Goal: Transaction & Acquisition: Book appointment/travel/reservation

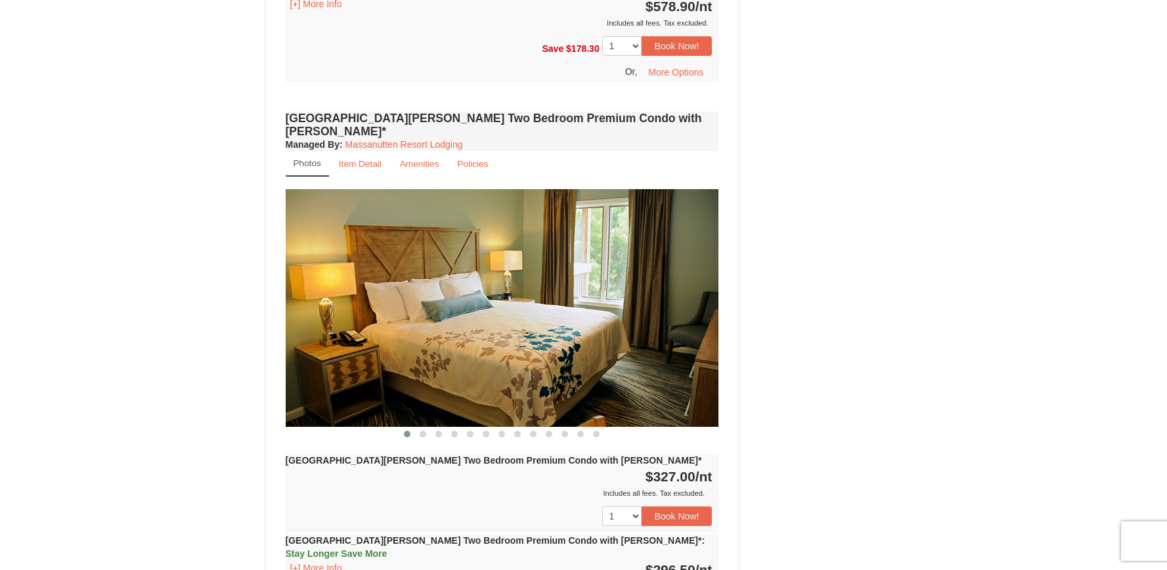
scroll to position [3704, 0]
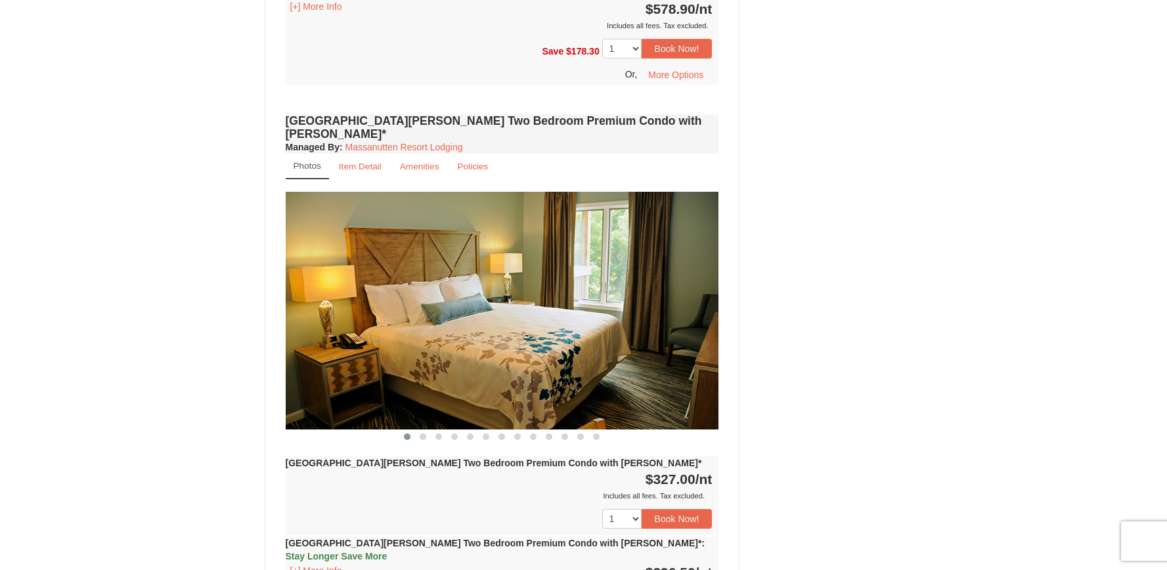
select select "7"
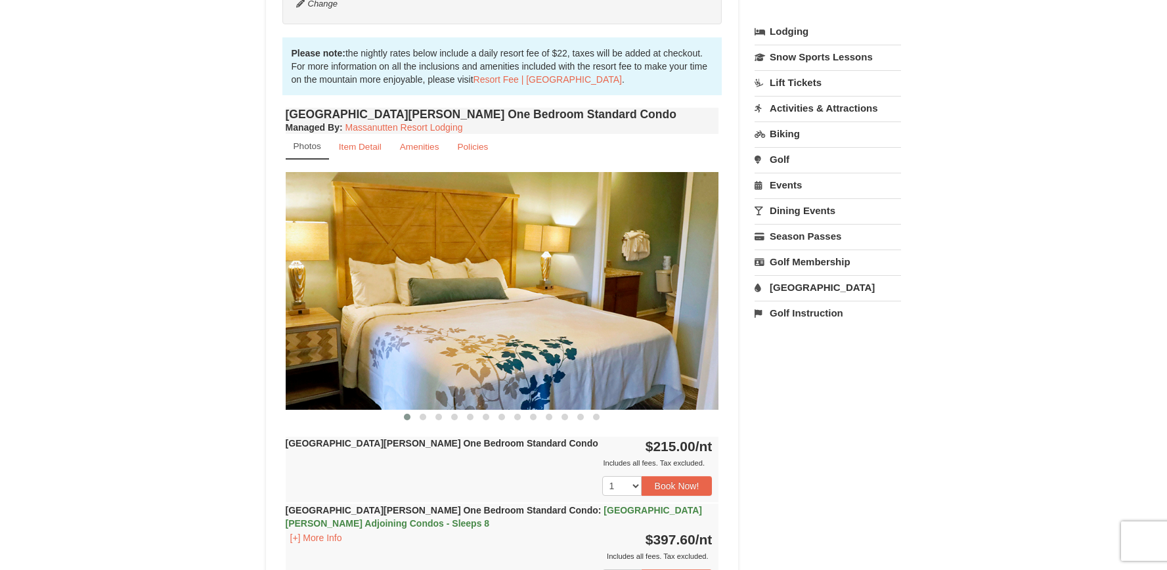
scroll to position [128, 0]
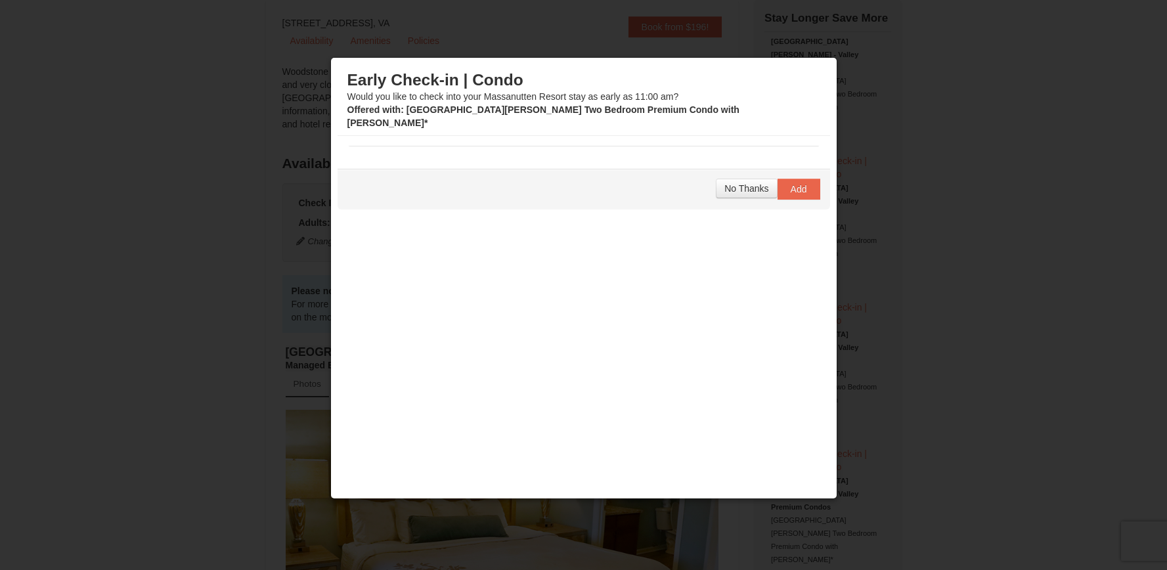
select select "7"
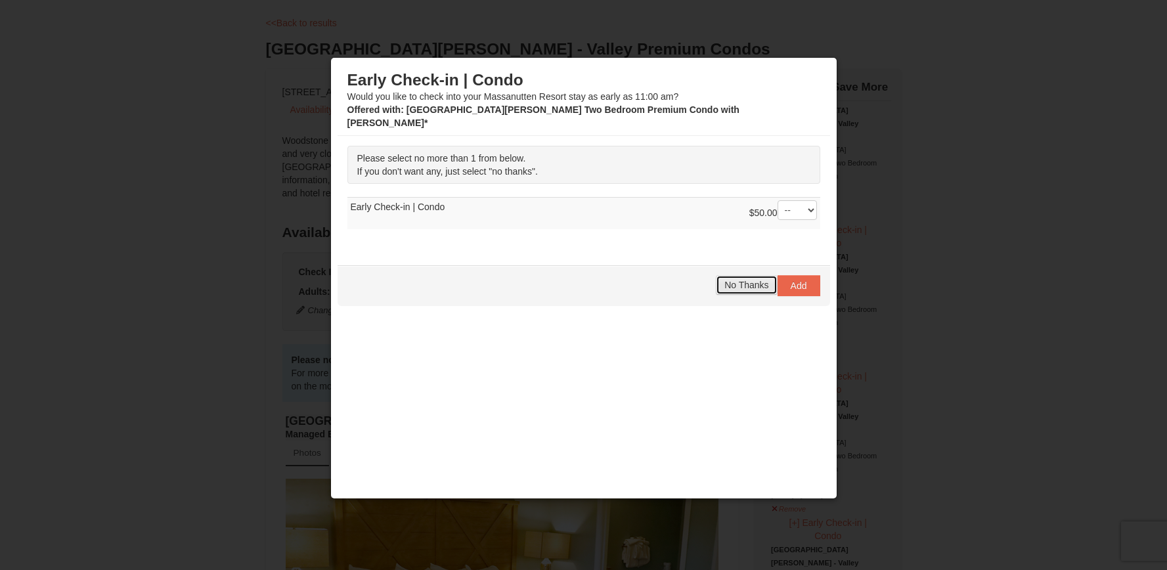
click at [745, 277] on button "No Thanks" at bounding box center [746, 285] width 61 height 20
click at [742, 280] on span "No Thanks" at bounding box center [746, 285] width 44 height 11
click at [799, 200] on select "-- 01" at bounding box center [797, 210] width 39 height 20
click at [778, 200] on select "-- 01" at bounding box center [797, 210] width 39 height 20
click at [743, 280] on span "No Thanks" at bounding box center [746, 285] width 44 height 11
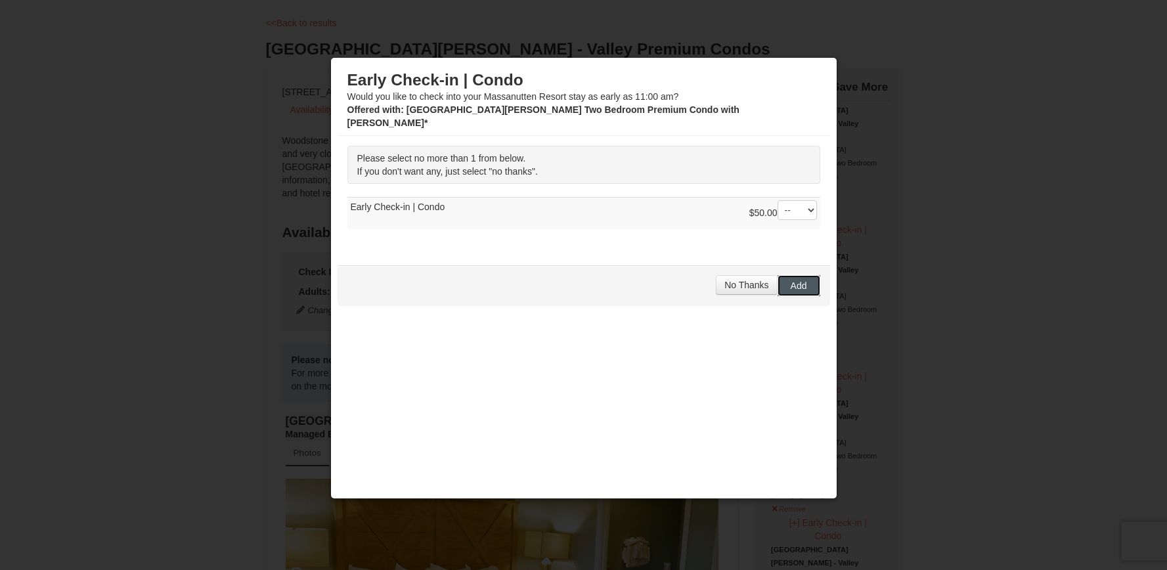
click at [778, 275] on button "Add" at bounding box center [799, 285] width 43 height 21
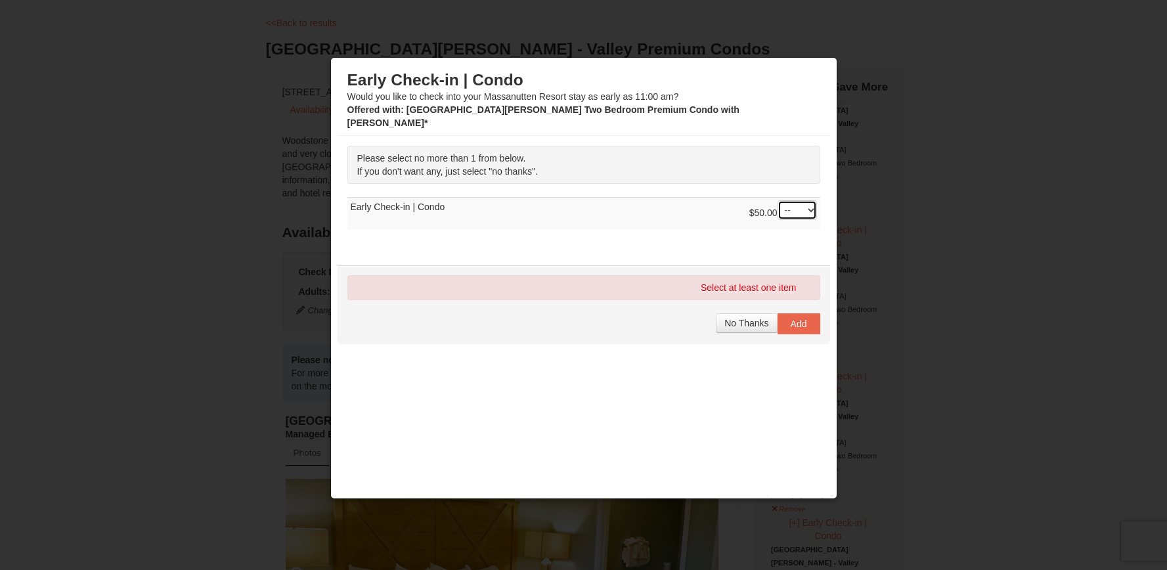
click at [792, 200] on select "-- 01" at bounding box center [797, 210] width 39 height 20
select select "1"
click at [778, 200] on select "-- 01" at bounding box center [797, 210] width 39 height 20
click at [791, 319] on span "Add" at bounding box center [799, 324] width 16 height 11
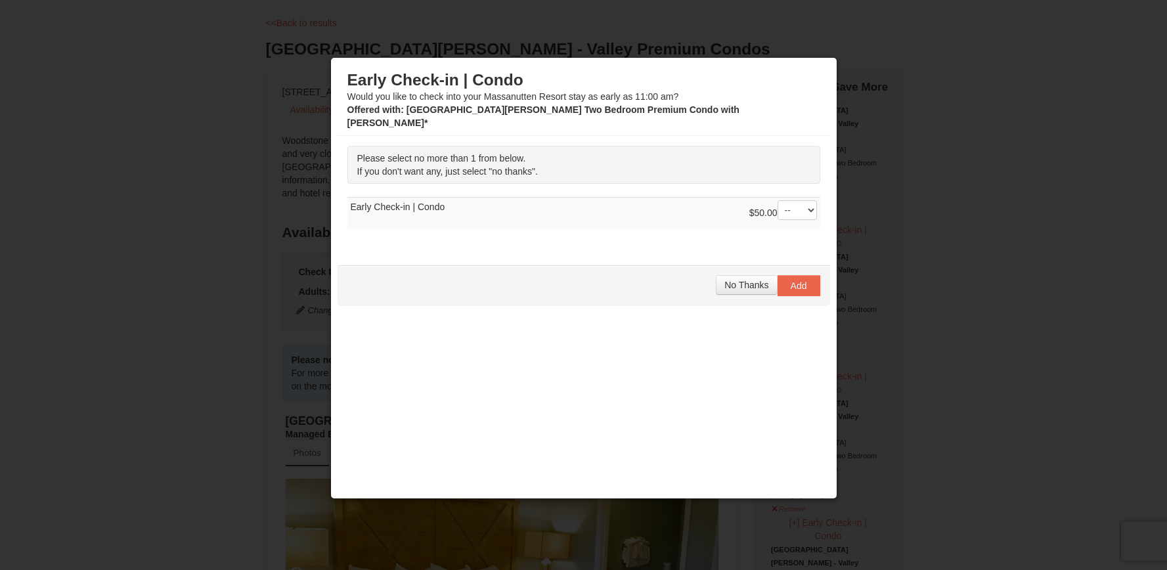
click at [878, 95] on div at bounding box center [583, 285] width 1167 height 570
click at [799, 200] on select "-- 01" at bounding box center [797, 210] width 39 height 20
select select "1"
click at [778, 200] on select "-- 01" at bounding box center [797, 210] width 39 height 20
click at [791, 280] on span "Add" at bounding box center [799, 285] width 16 height 11
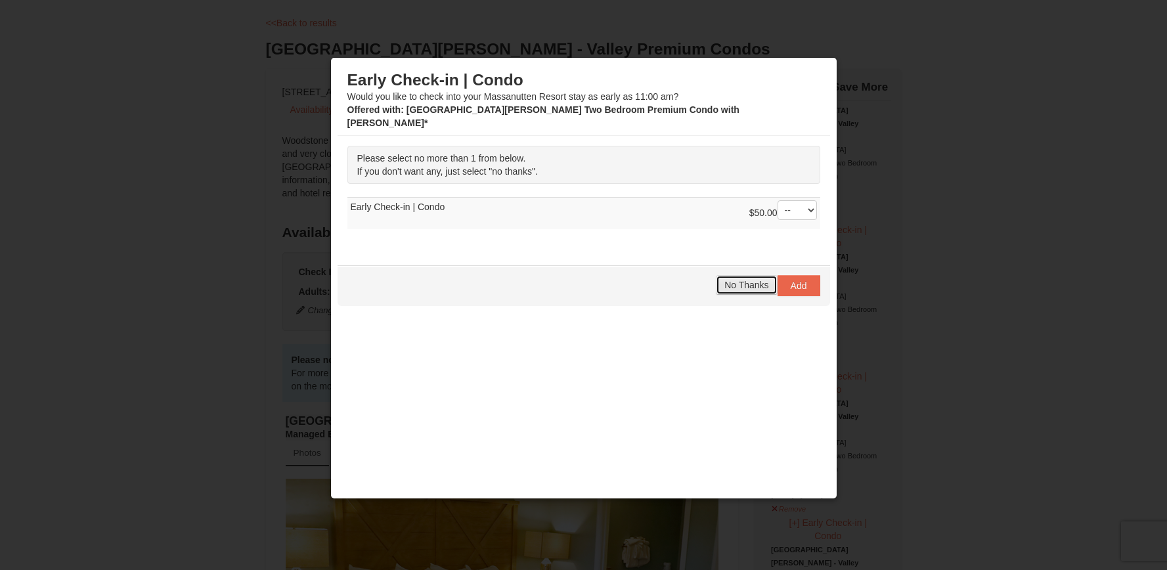
click at [753, 280] on span "No Thanks" at bounding box center [746, 285] width 44 height 11
click at [787, 200] on select "-- 01" at bounding box center [797, 210] width 39 height 20
select select "1"
click at [778, 200] on select "-- 01" at bounding box center [797, 210] width 39 height 20
click at [749, 275] on button "No Thanks" at bounding box center [746, 285] width 61 height 20
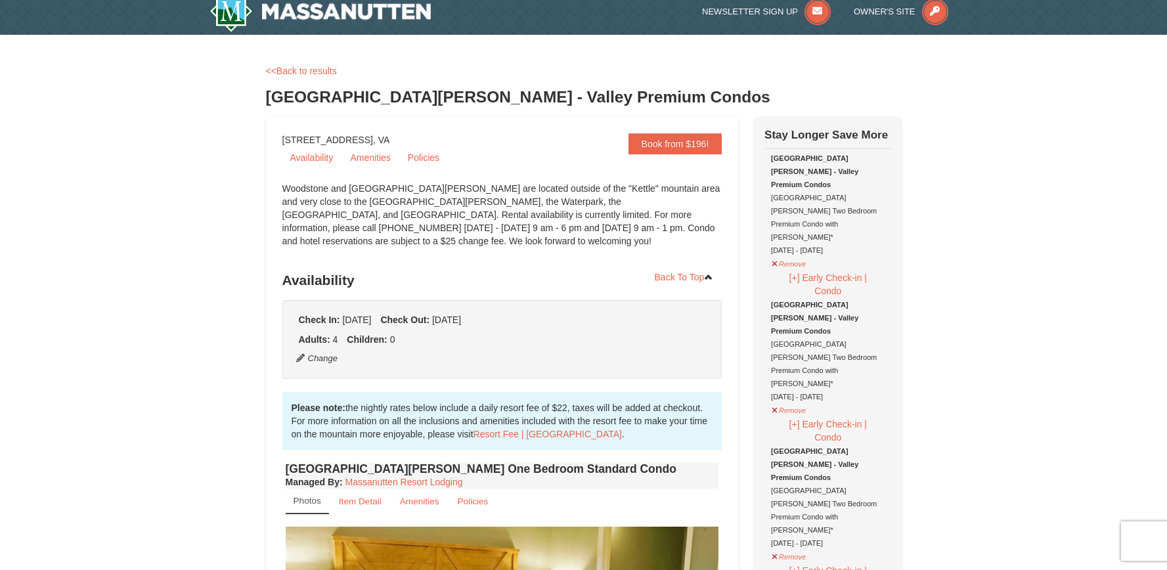
scroll to position [0, 0]
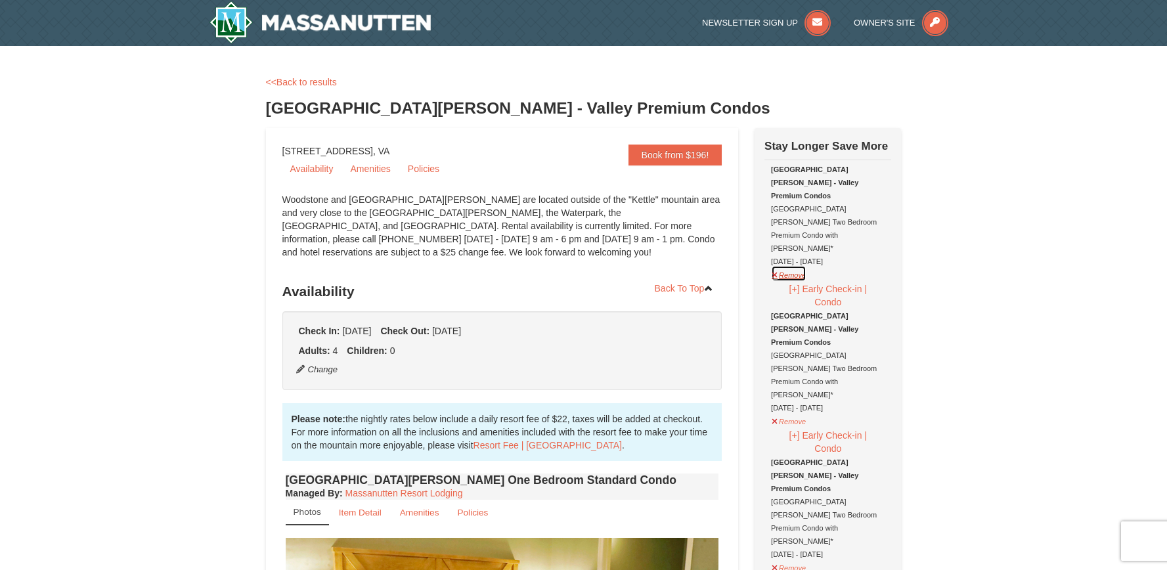
click at [784, 265] on button "Remove" at bounding box center [788, 273] width 35 height 16
click at [786, 265] on button "Remove" at bounding box center [788, 273] width 35 height 16
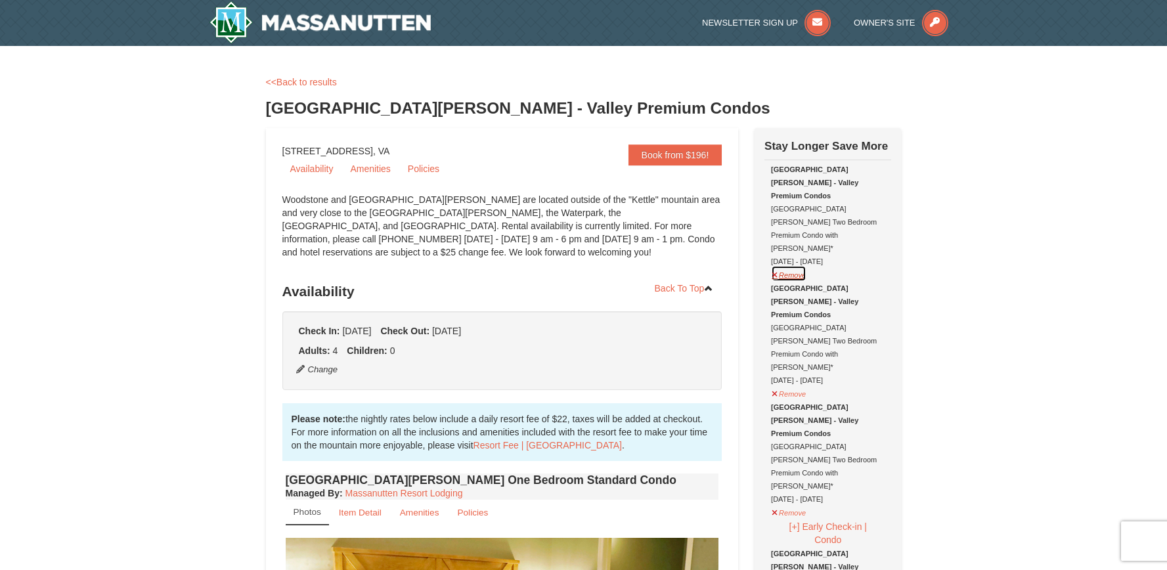
click at [785, 265] on button "Remove" at bounding box center [788, 273] width 35 height 16
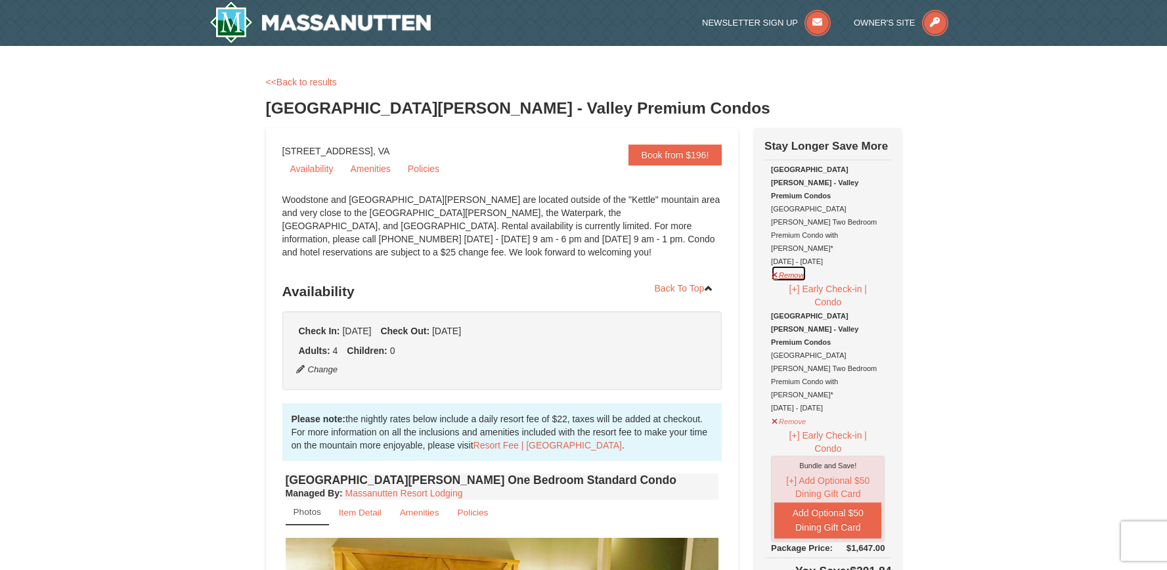
click at [785, 265] on button "Remove" at bounding box center [788, 273] width 35 height 16
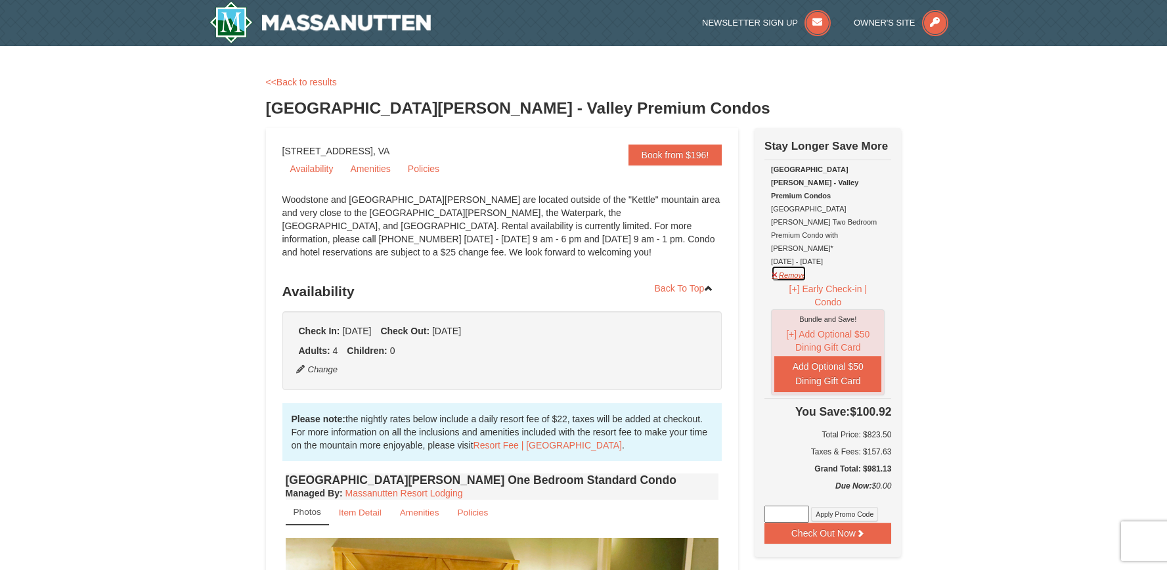
click at [796, 265] on button "Remove" at bounding box center [788, 273] width 35 height 16
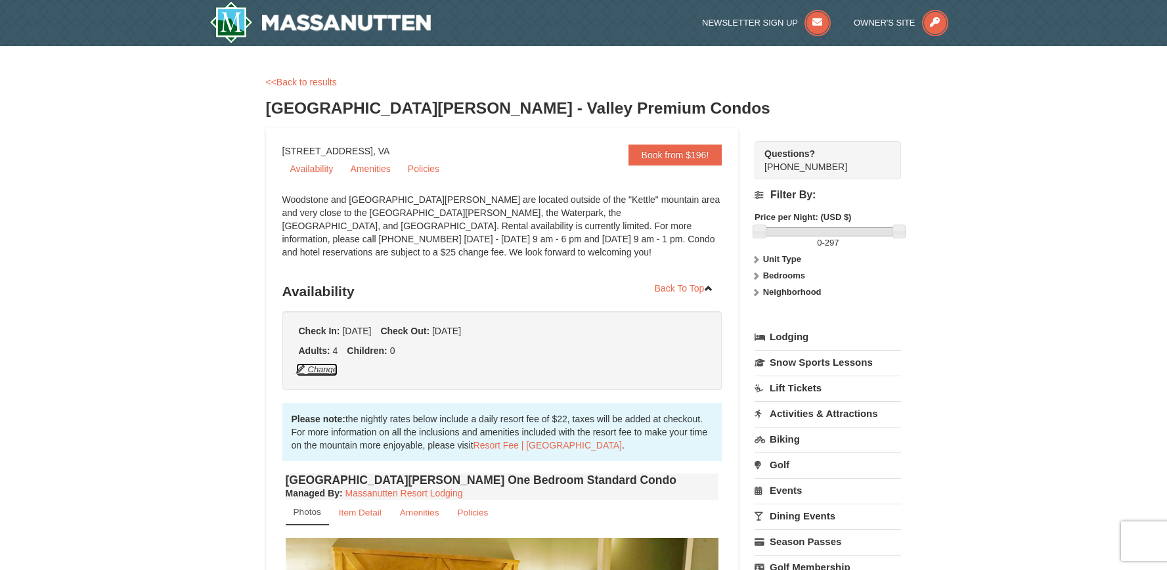
click at [315, 371] on button "Change" at bounding box center [317, 370] width 43 height 14
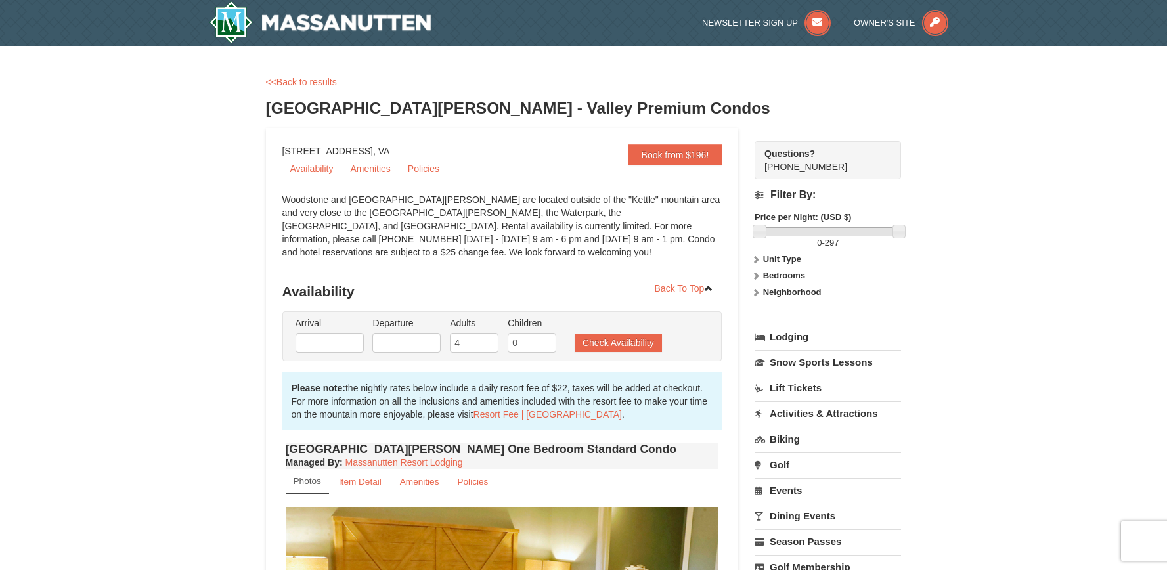
type input "[DATE]"
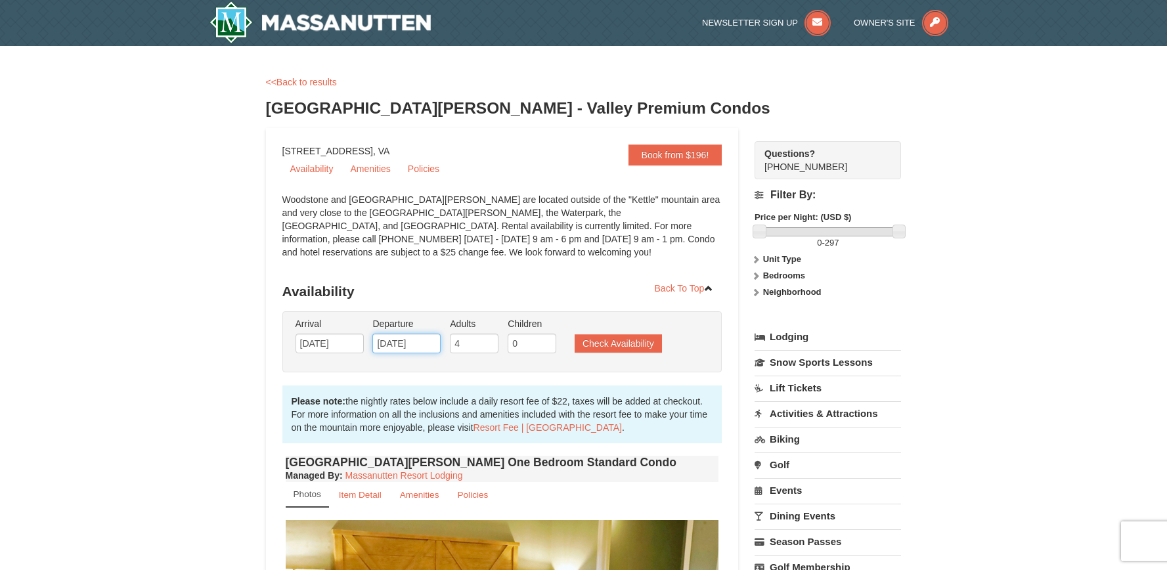
click at [394, 344] on input "10/20/2025" at bounding box center [406, 344] width 68 height 20
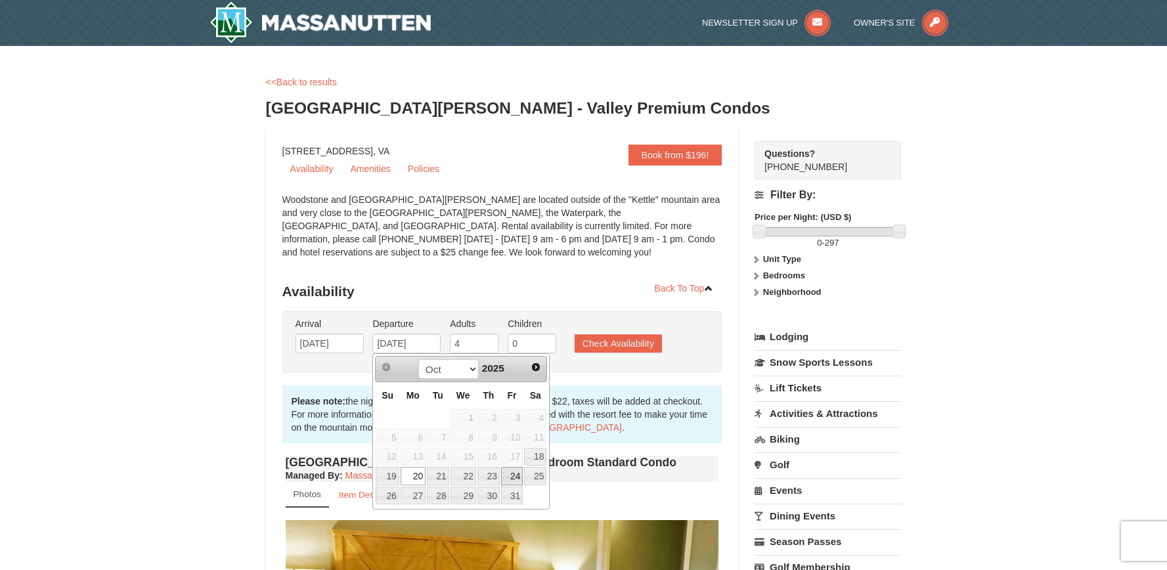
click at [518, 476] on link "24" at bounding box center [512, 476] width 22 height 18
type input "[DATE]"
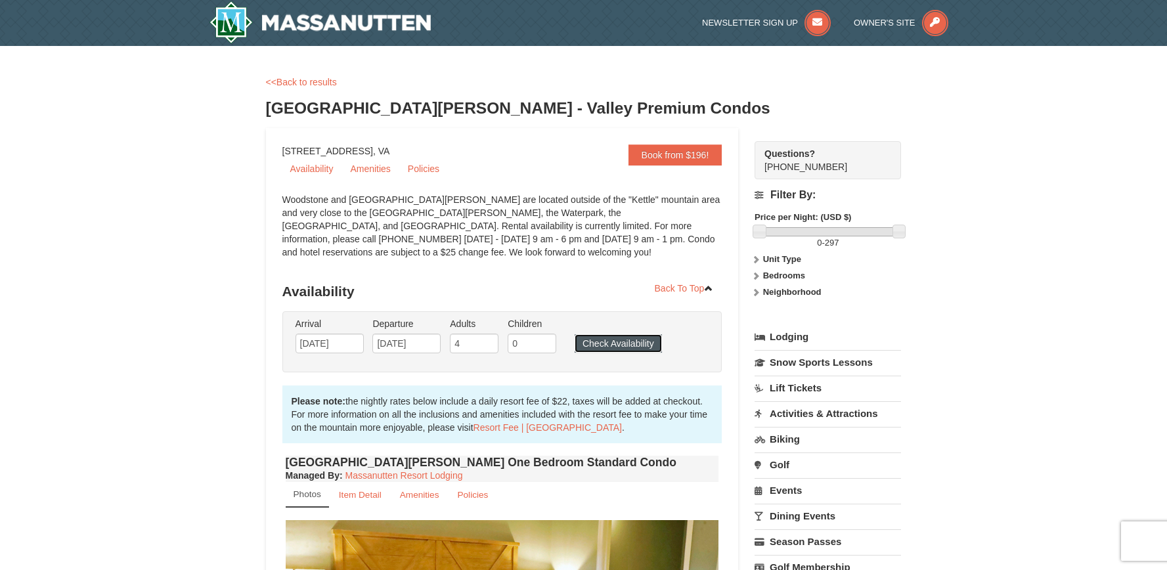
click at [610, 344] on button "Check Availability" at bounding box center [618, 343] width 87 height 18
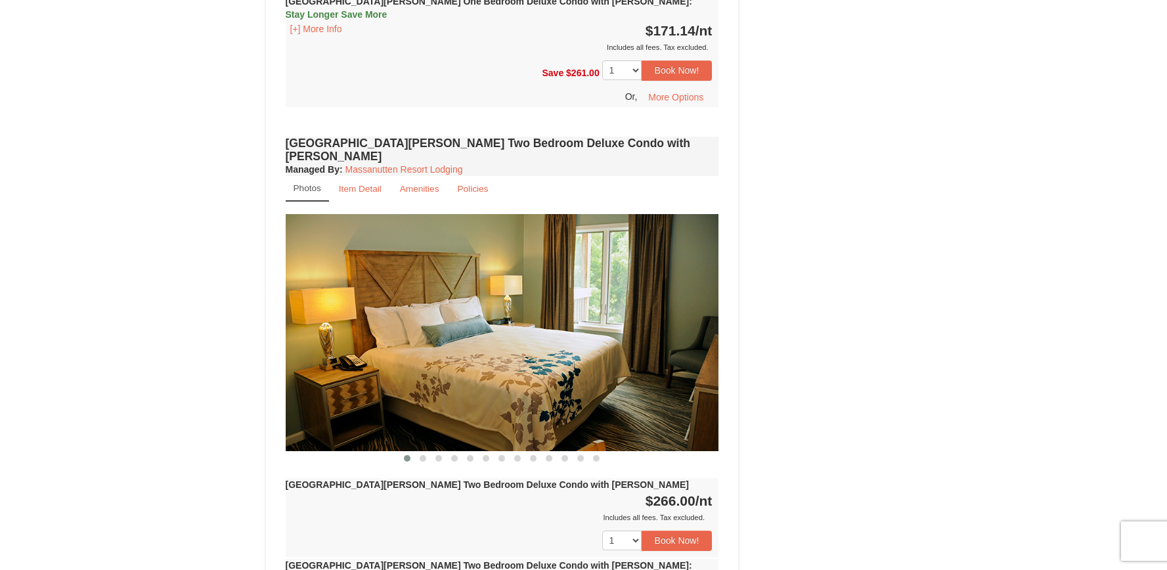
scroll to position [1639, 0]
click at [684, 530] on button "Book Now!" at bounding box center [677, 540] width 71 height 20
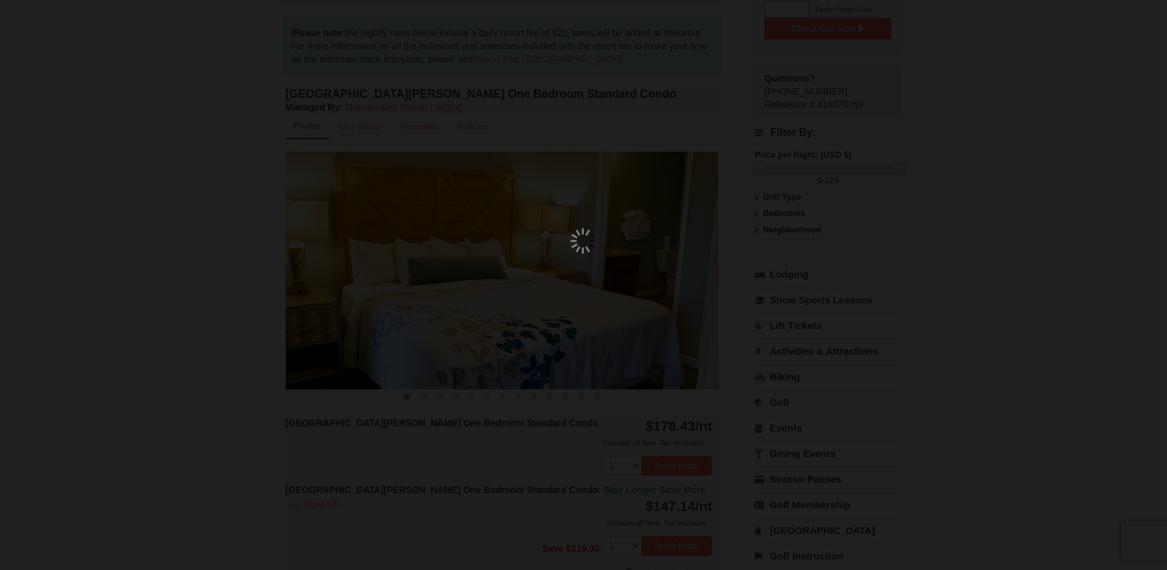
scroll to position [115, 0]
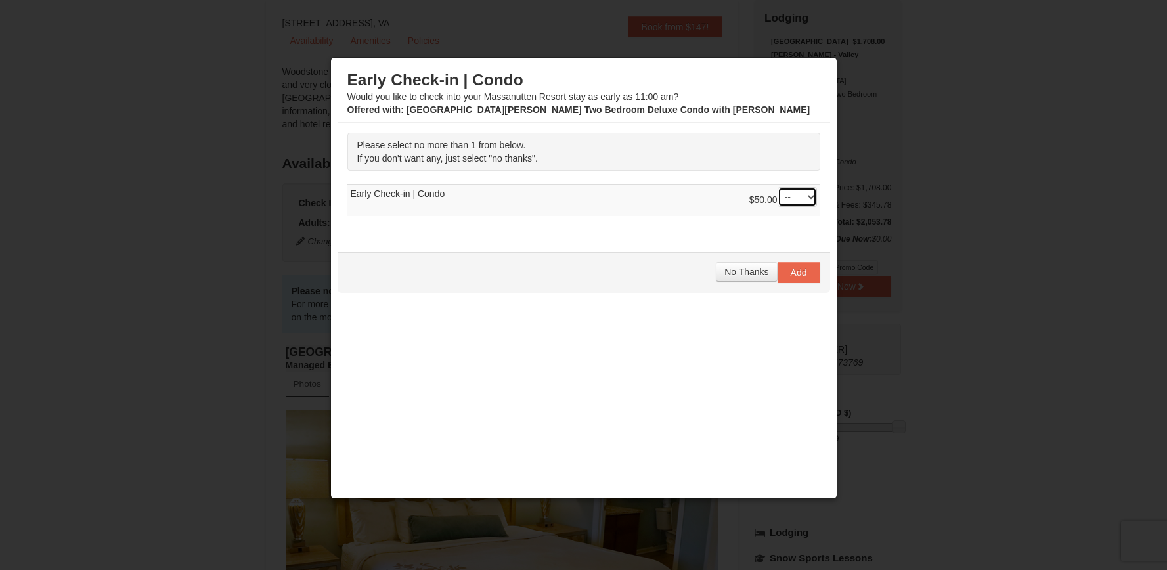
click at [791, 198] on select "-- 01" at bounding box center [797, 197] width 39 height 20
click at [734, 274] on span "No Thanks" at bounding box center [746, 272] width 44 height 11
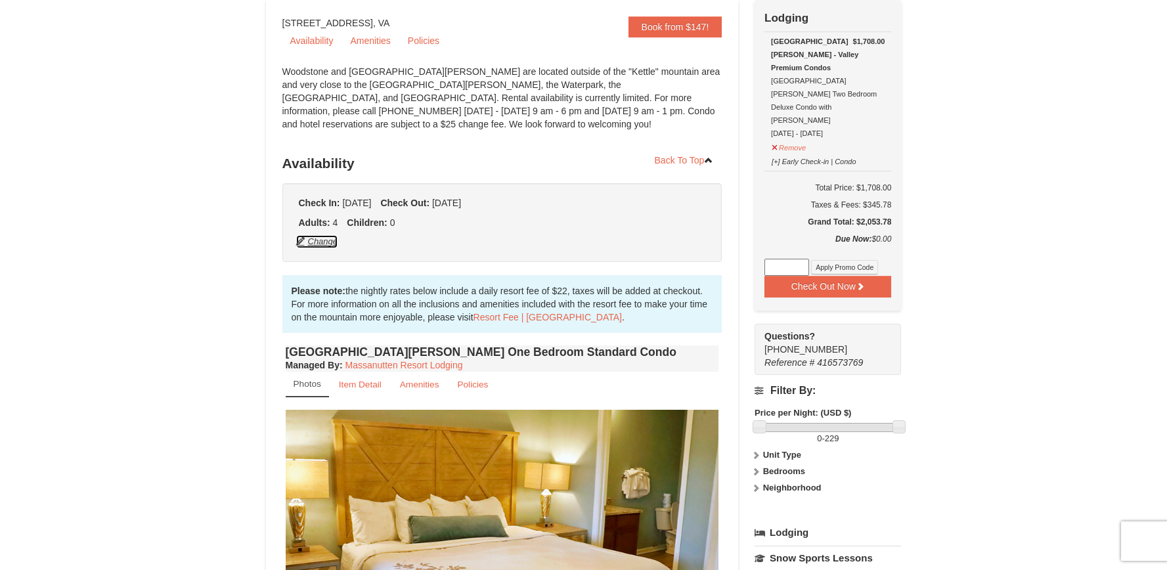
click at [328, 241] on button "Change" at bounding box center [317, 241] width 43 height 14
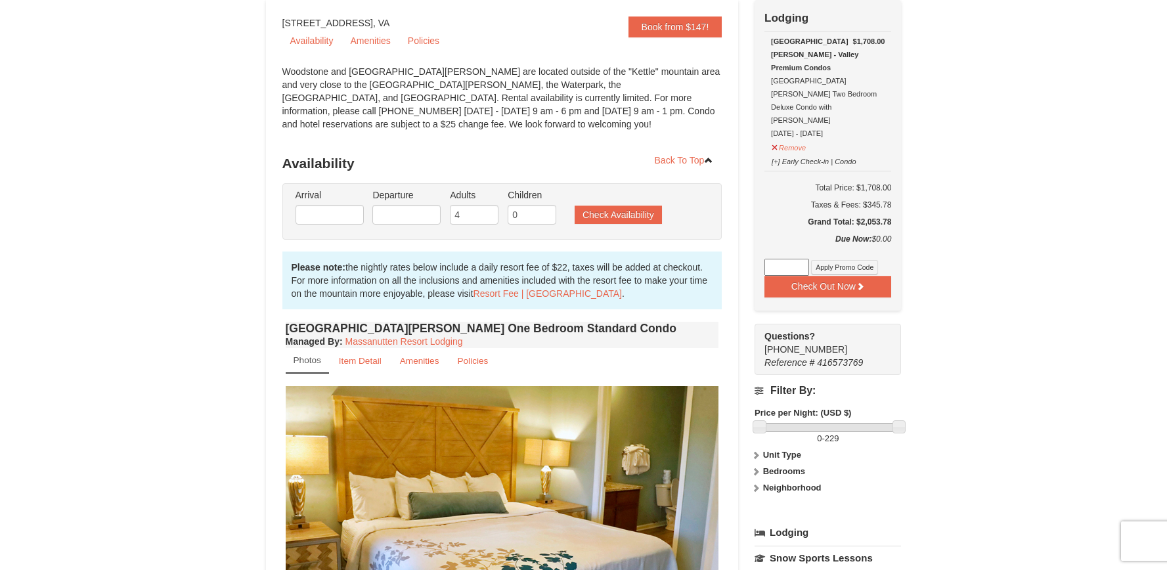
type input "[DATE]"
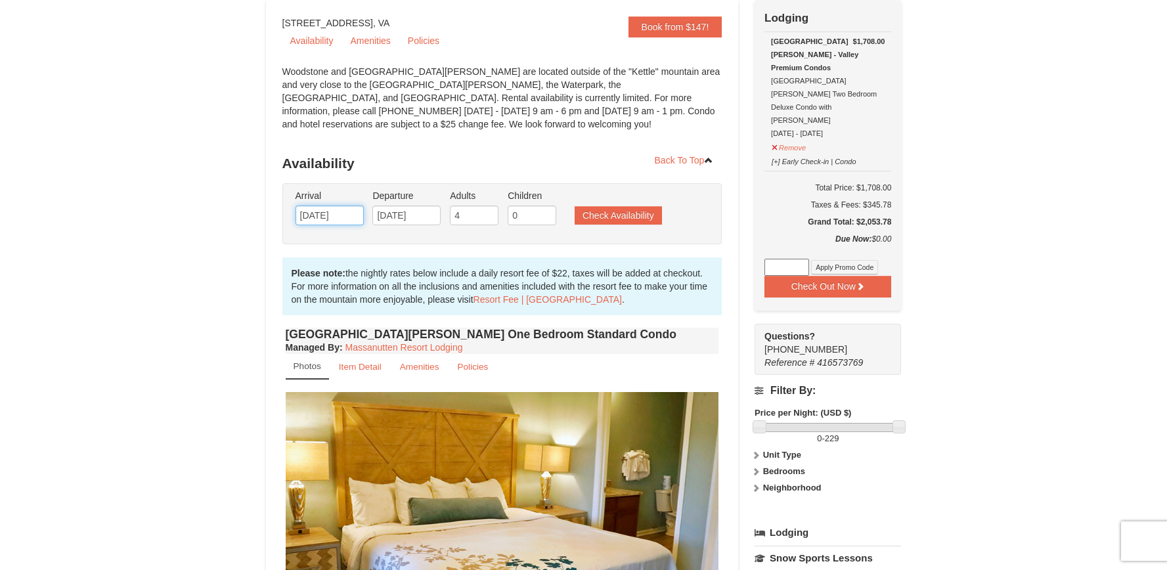
click at [341, 217] on input "[DATE]" at bounding box center [330, 216] width 68 height 20
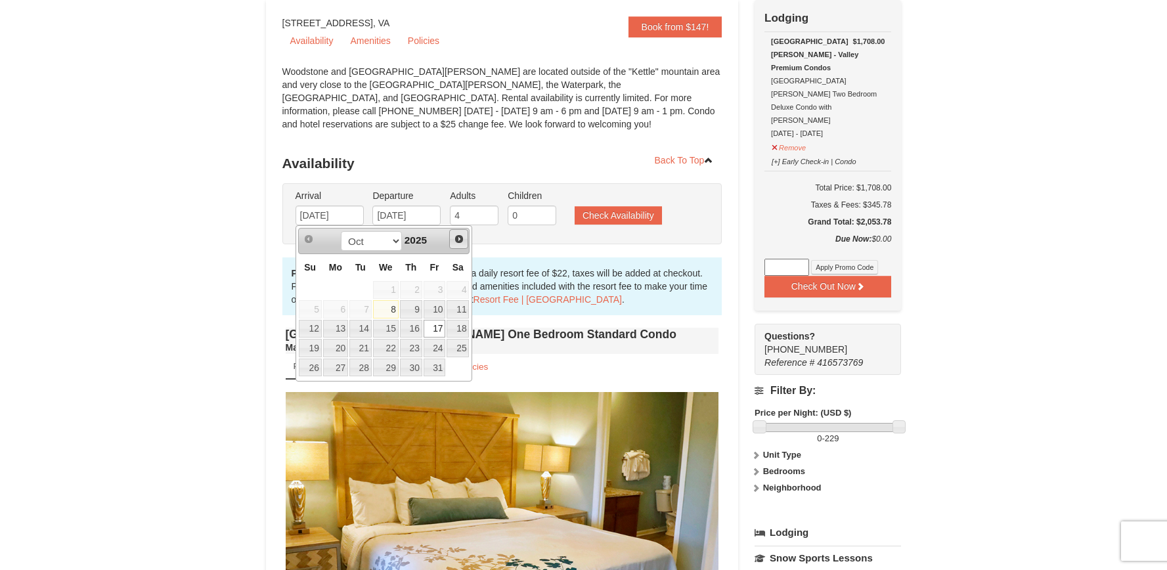
click at [459, 238] on span "Next" at bounding box center [459, 239] width 11 height 11
click at [442, 326] on link "14" at bounding box center [435, 329] width 22 height 18
type input "[DATE]"
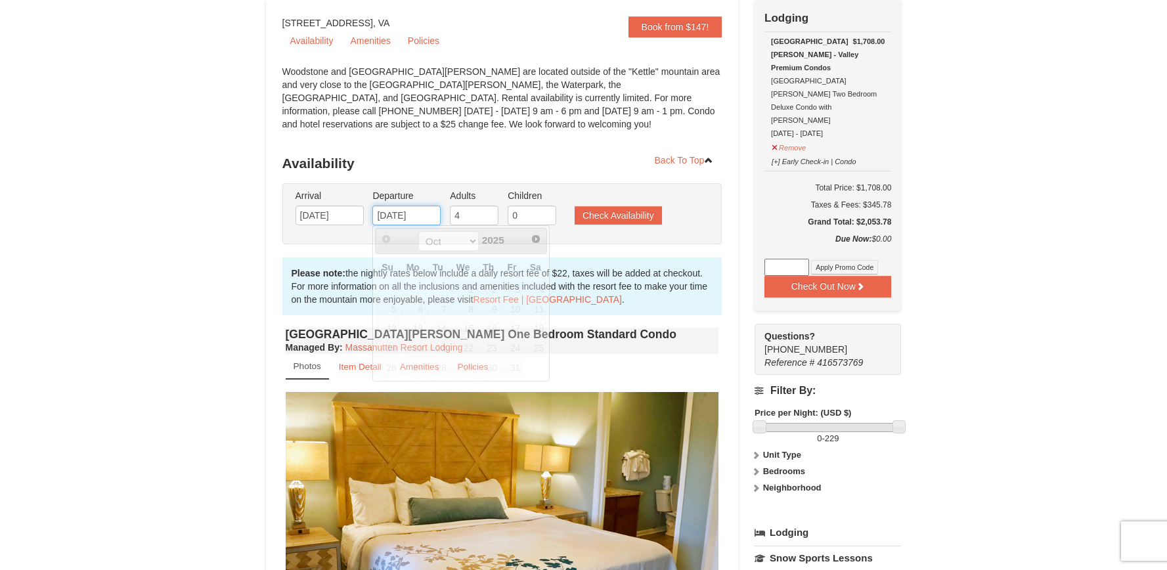
click at [424, 217] on input "[DATE]" at bounding box center [406, 216] width 68 height 20
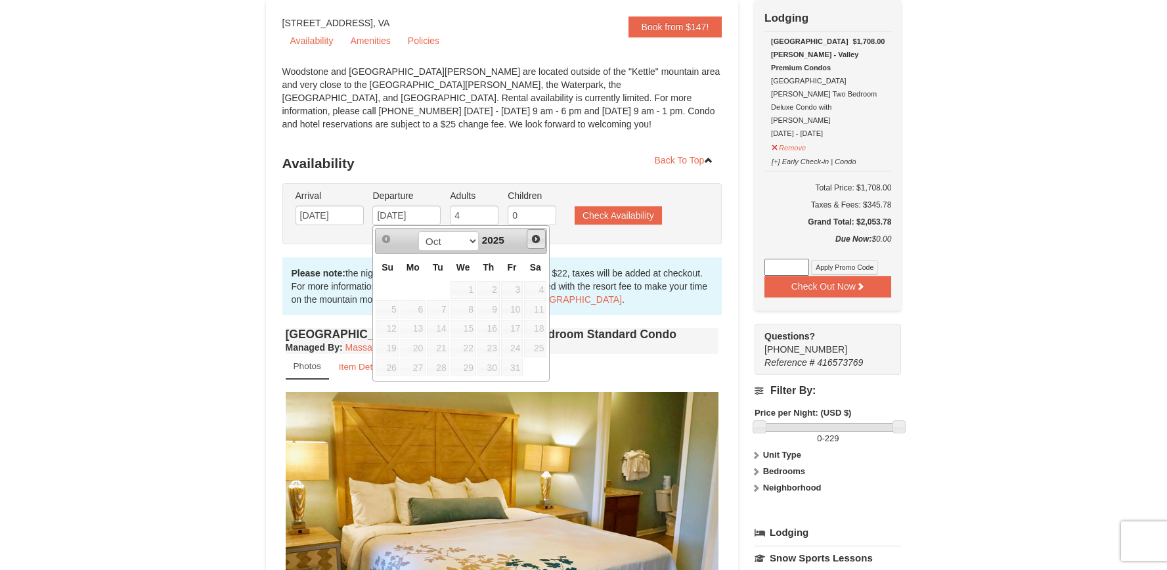
click at [539, 240] on span "Next" at bounding box center [536, 239] width 11 height 11
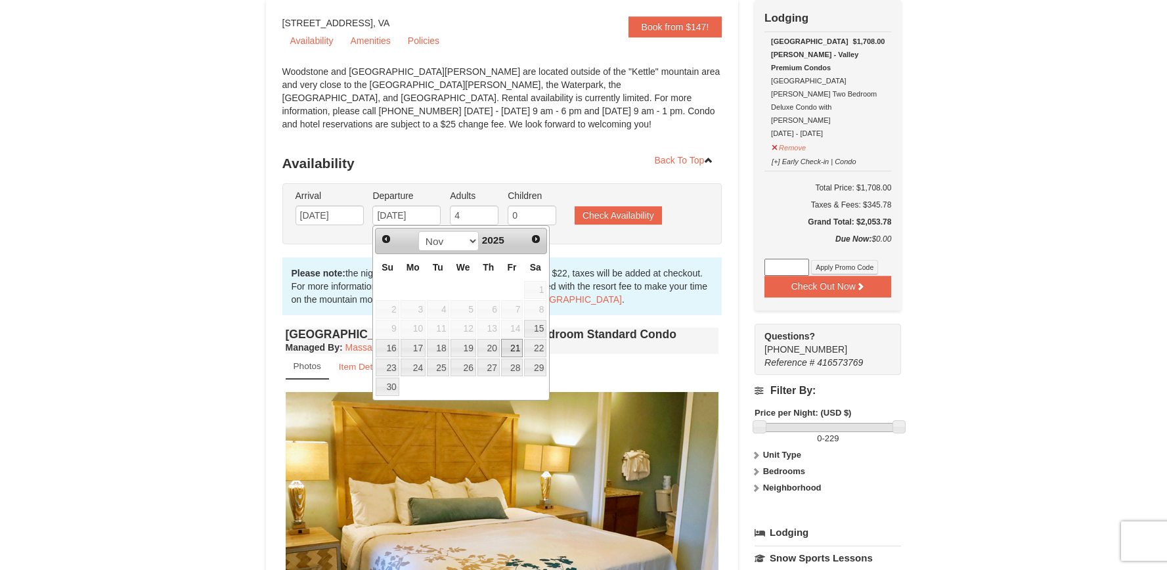
click at [520, 349] on link "21" at bounding box center [512, 348] width 22 height 18
type input "[DATE]"
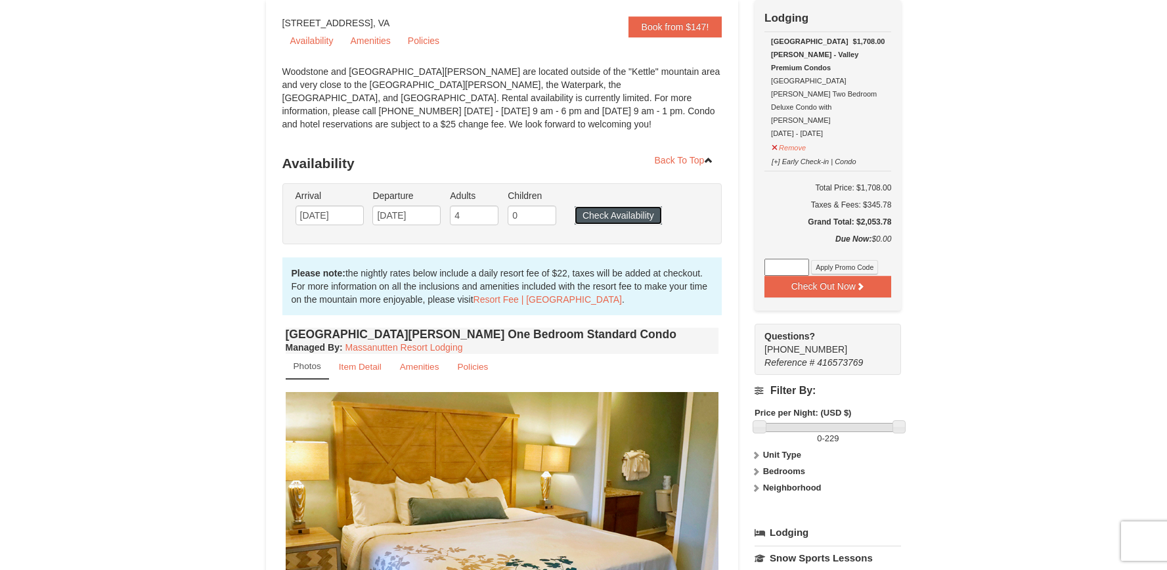
click at [630, 217] on button "Check Availability" at bounding box center [618, 215] width 87 height 18
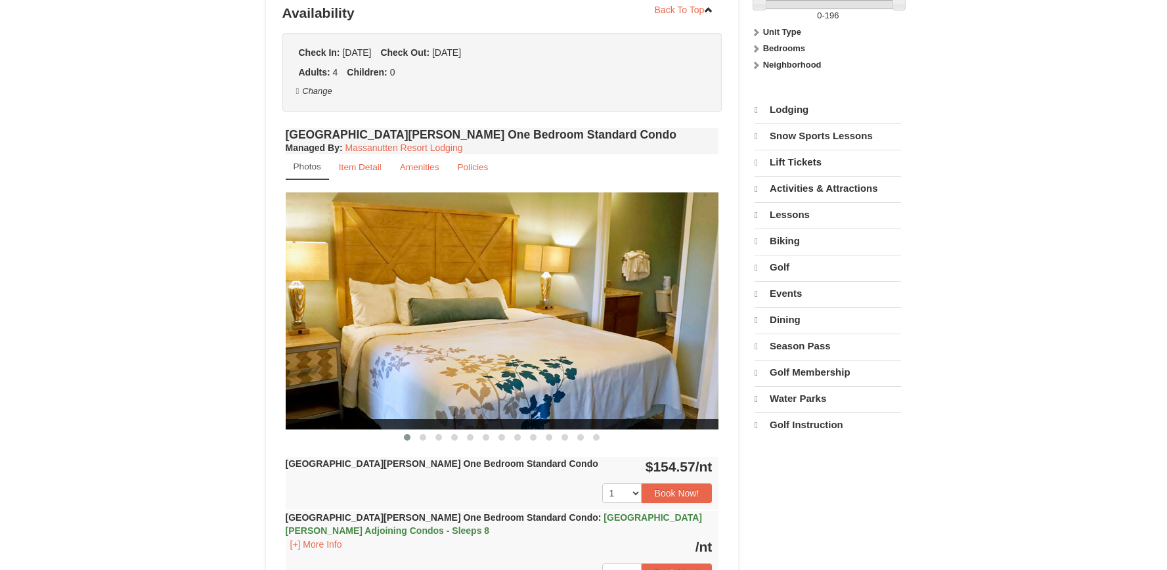
select select "10"
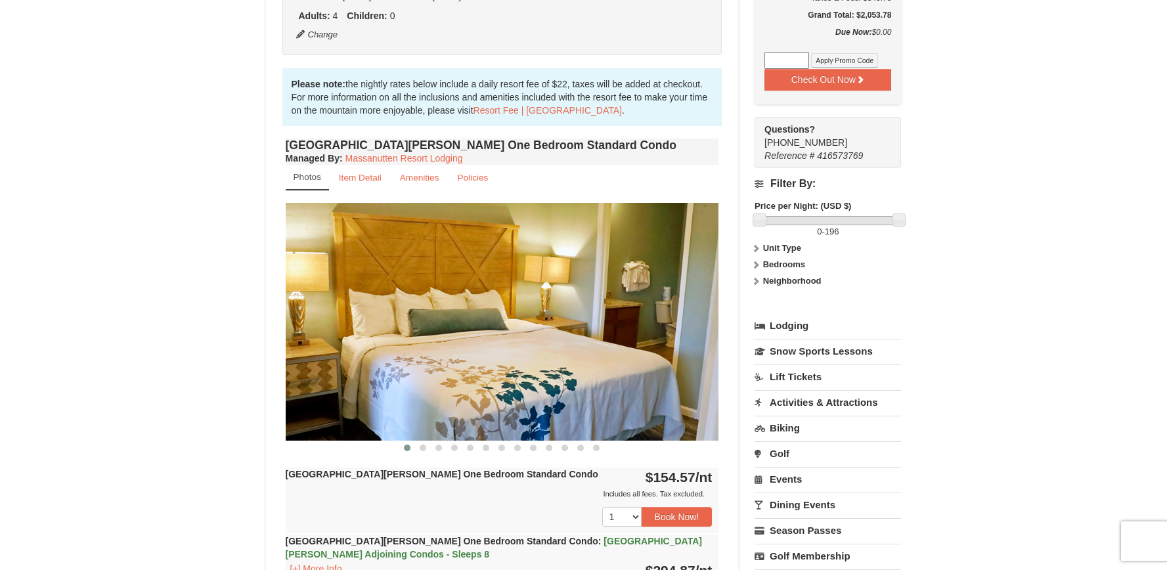
scroll to position [53, 0]
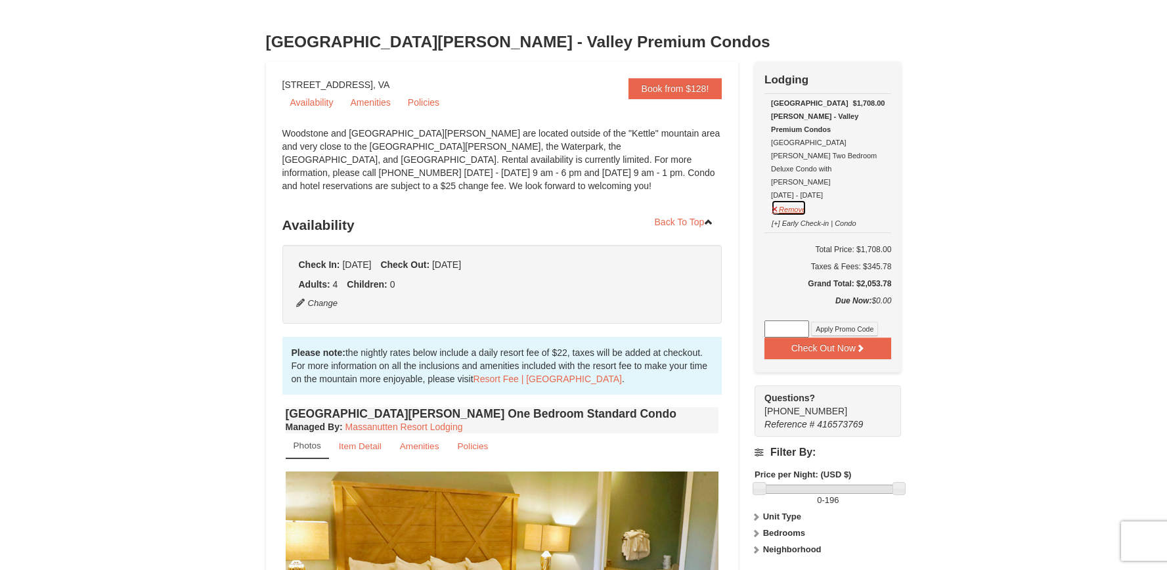
click at [796, 200] on button "Remove" at bounding box center [788, 208] width 35 height 16
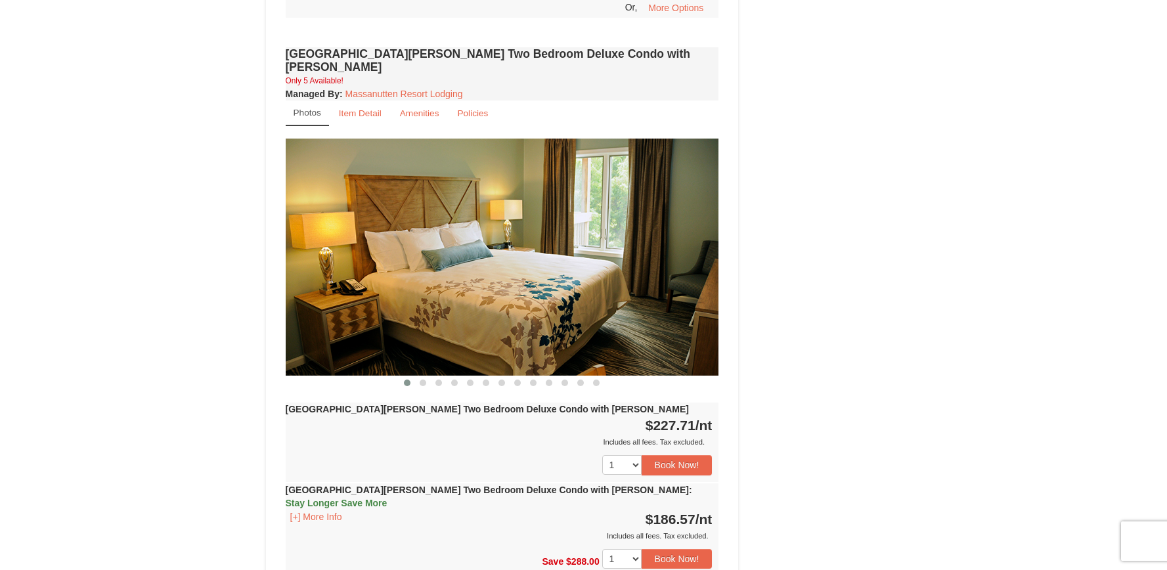
scroll to position [1729, 0]
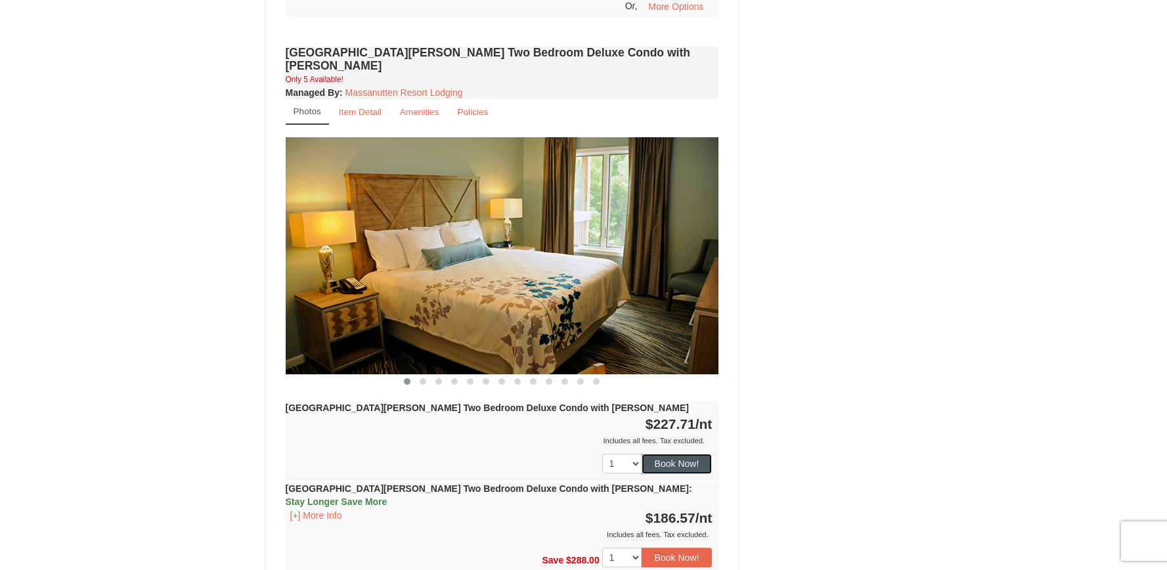
click at [693, 454] on button "Book Now!" at bounding box center [677, 464] width 71 height 20
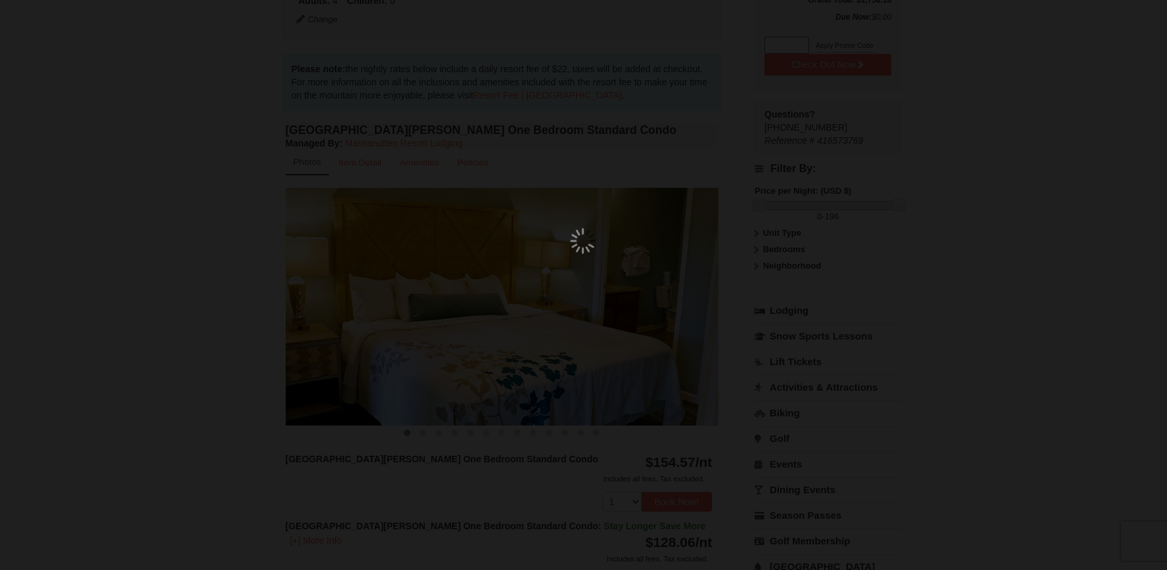
scroll to position [115, 0]
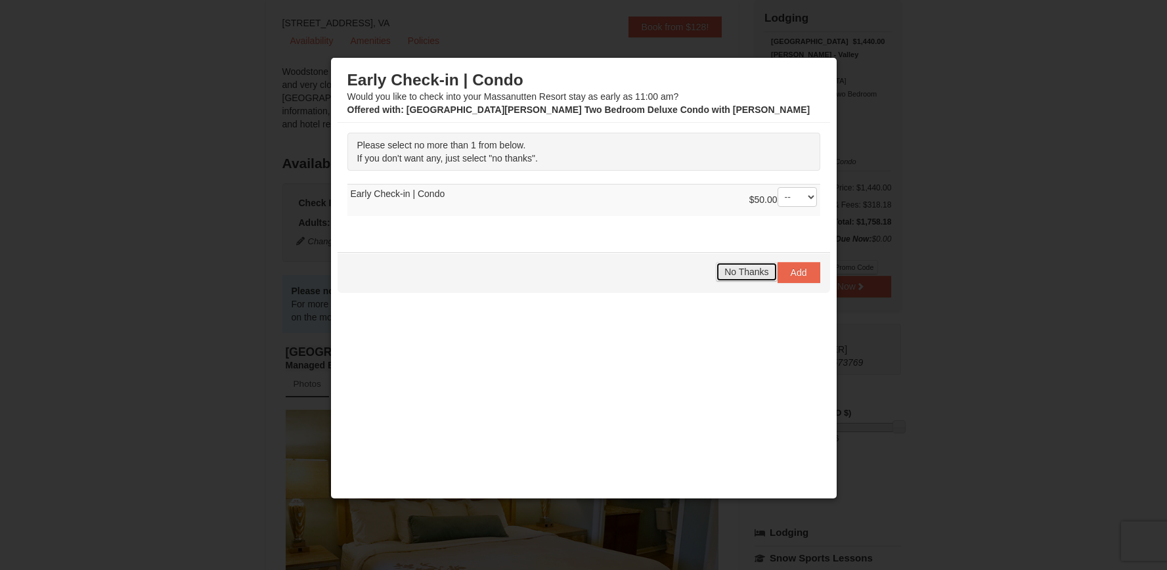
click at [736, 276] on span "No Thanks" at bounding box center [746, 272] width 44 height 11
